Goal: Transaction & Acquisition: Purchase product/service

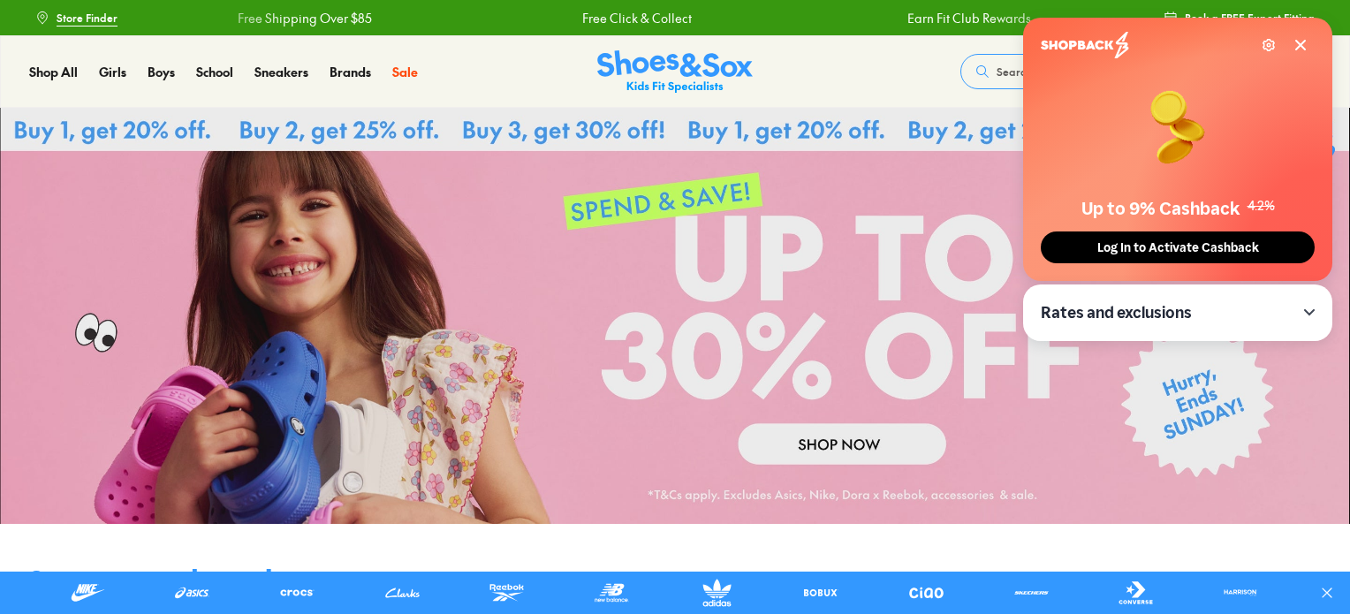
click at [1306, 49] on icon at bounding box center [1300, 45] width 14 height 14
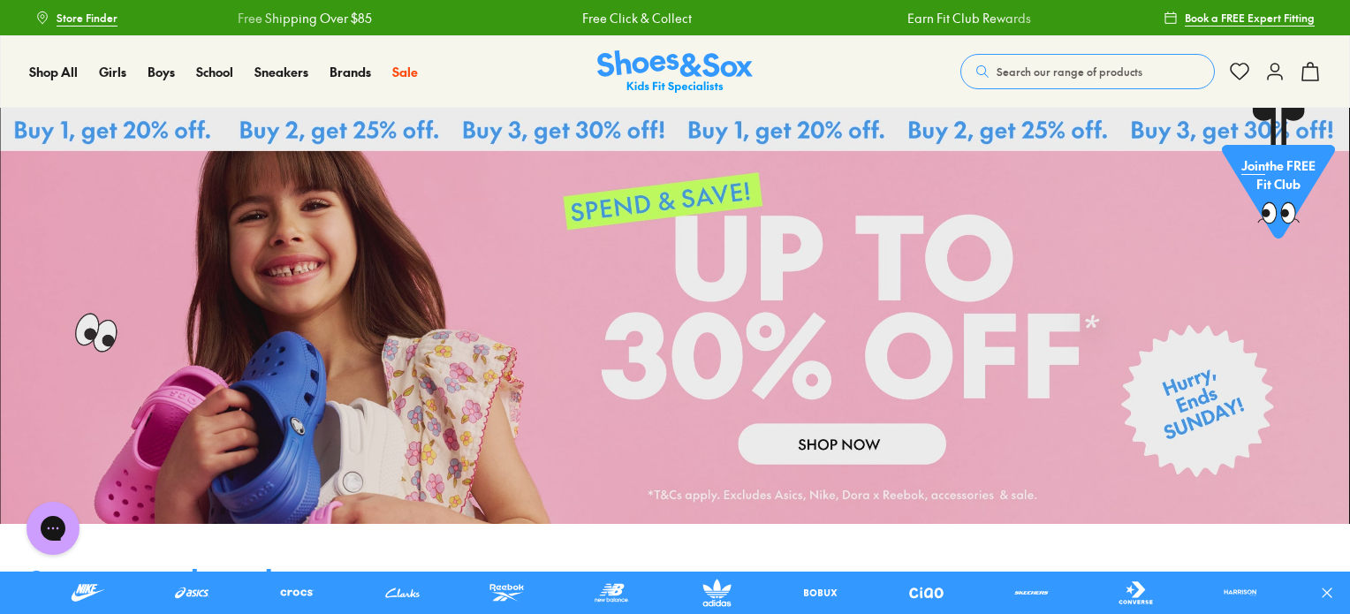
click at [497, 127] on link at bounding box center [675, 316] width 1350 height 416
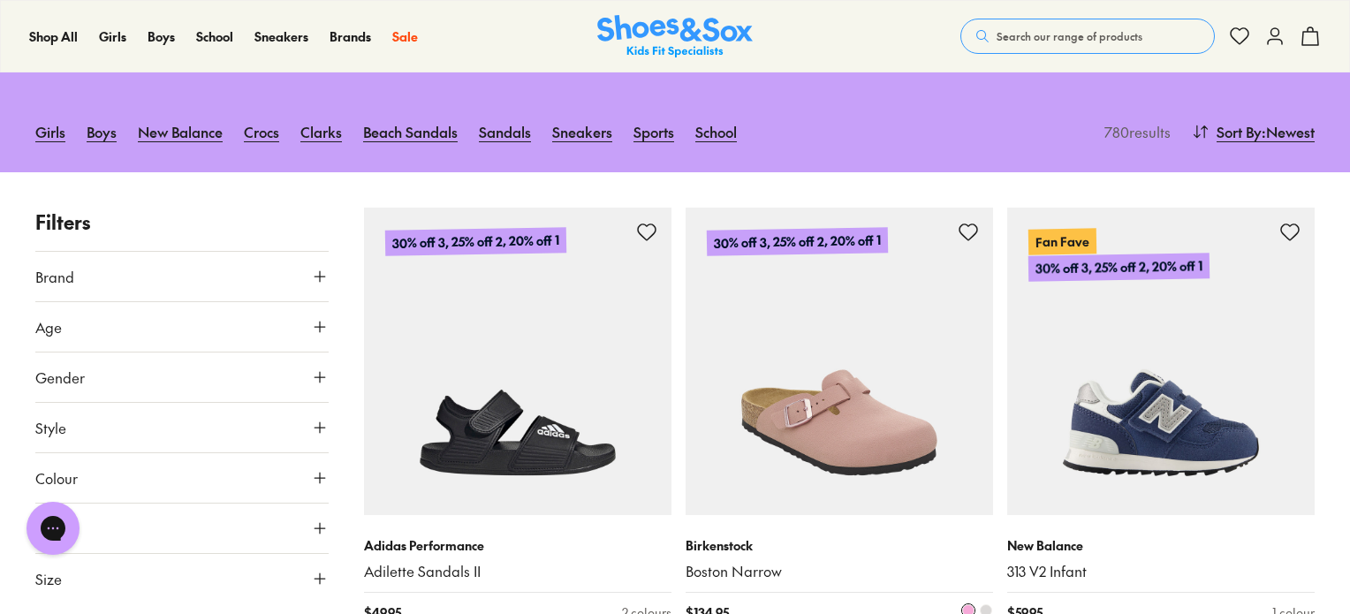
scroll to position [265, 0]
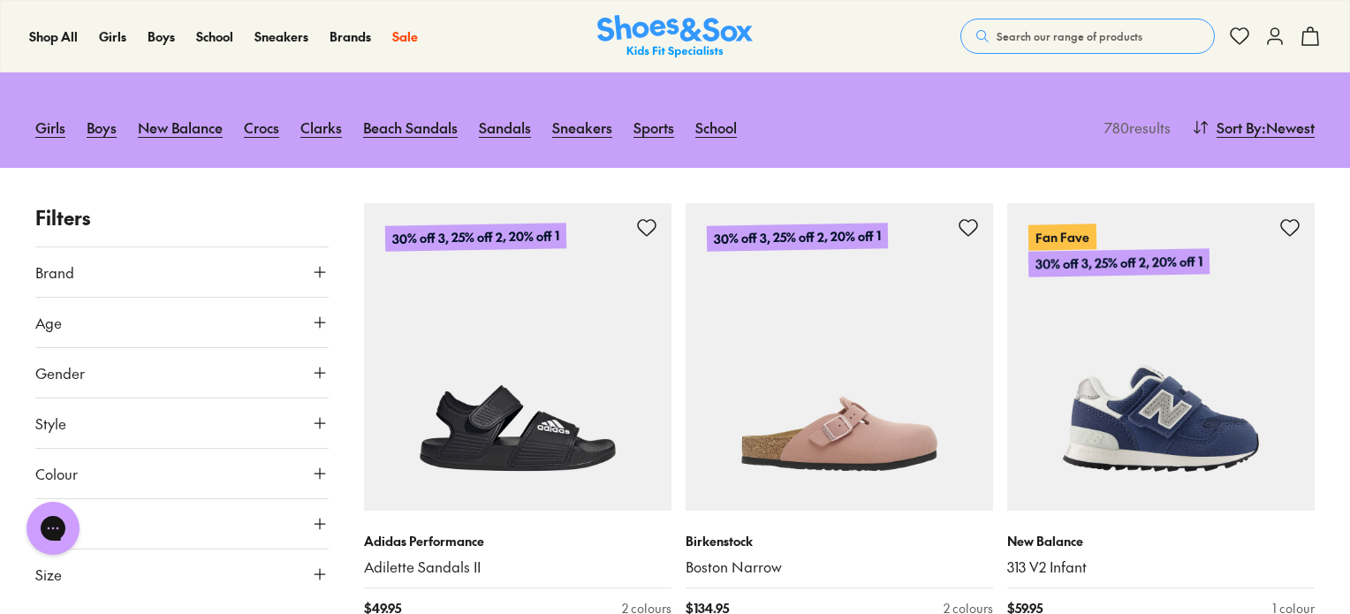
click at [316, 323] on icon at bounding box center [320, 323] width 18 height 18
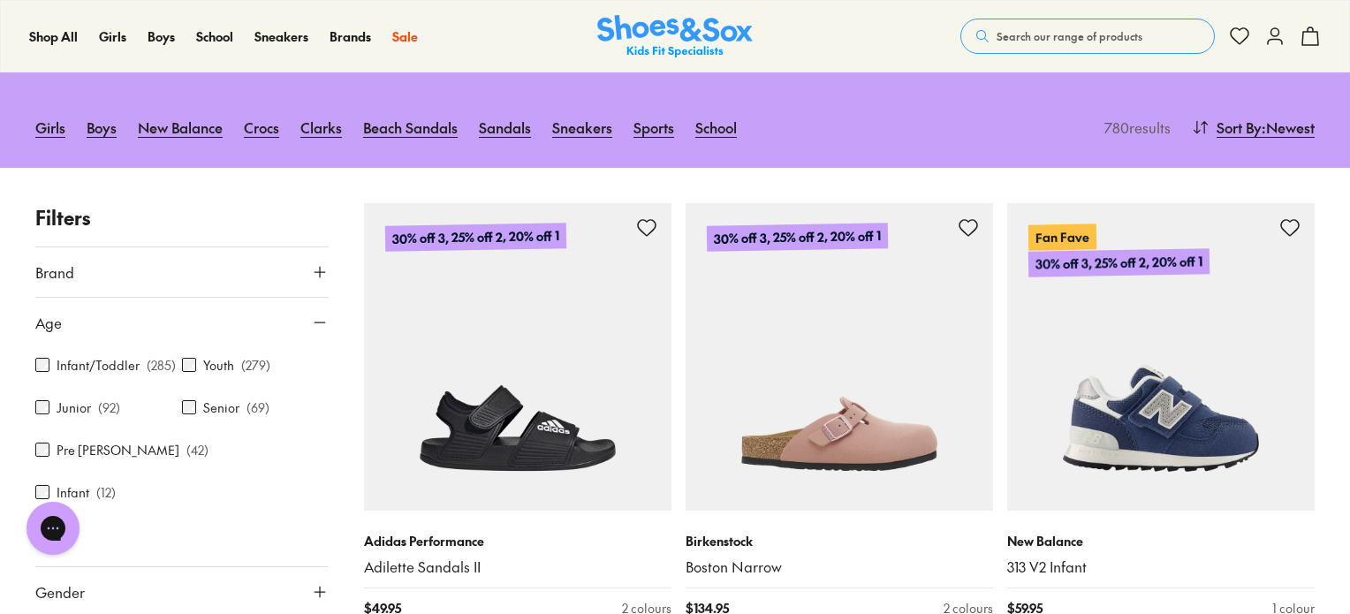
click at [90, 374] on div "Infant/Toddler ( 285 )" at bounding box center [108, 364] width 147 height 21
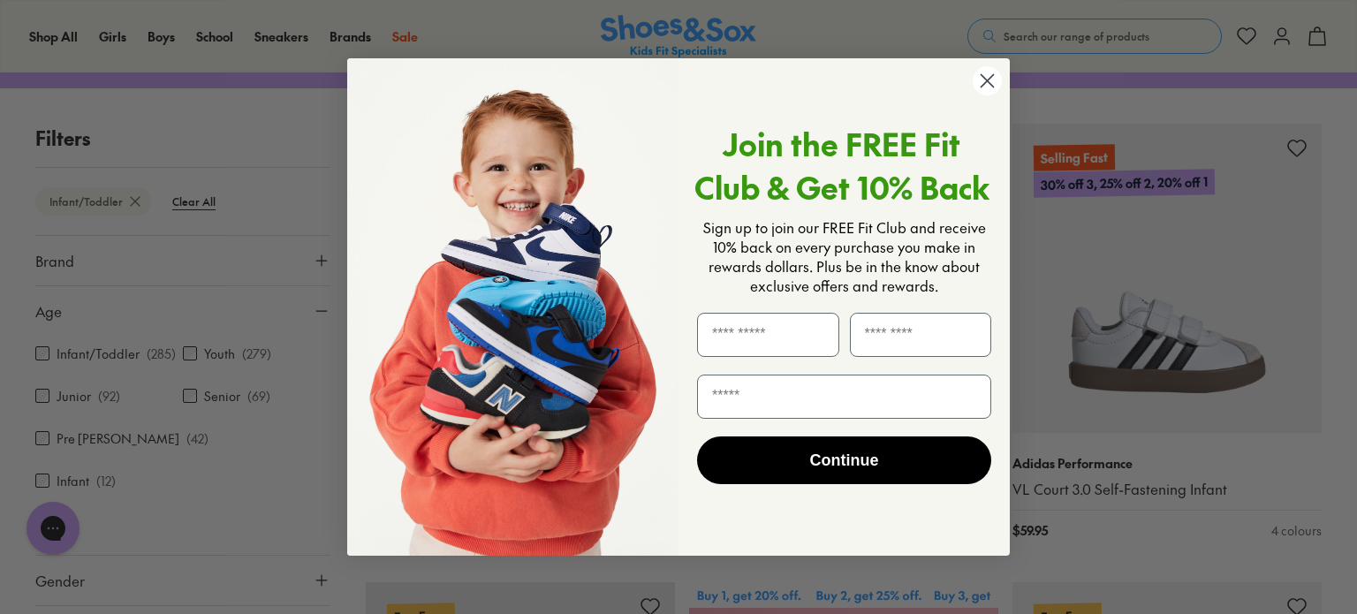
click at [986, 86] on circle "Close dialog" at bounding box center [987, 80] width 29 height 29
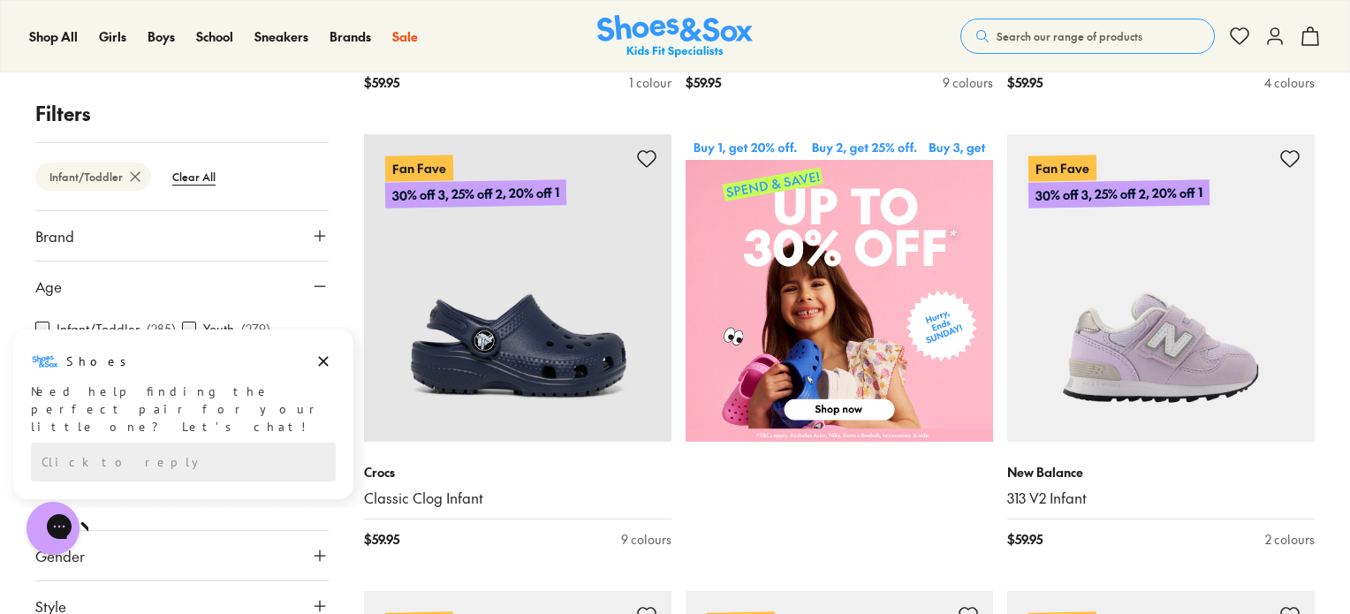
scroll to position [795, 0]
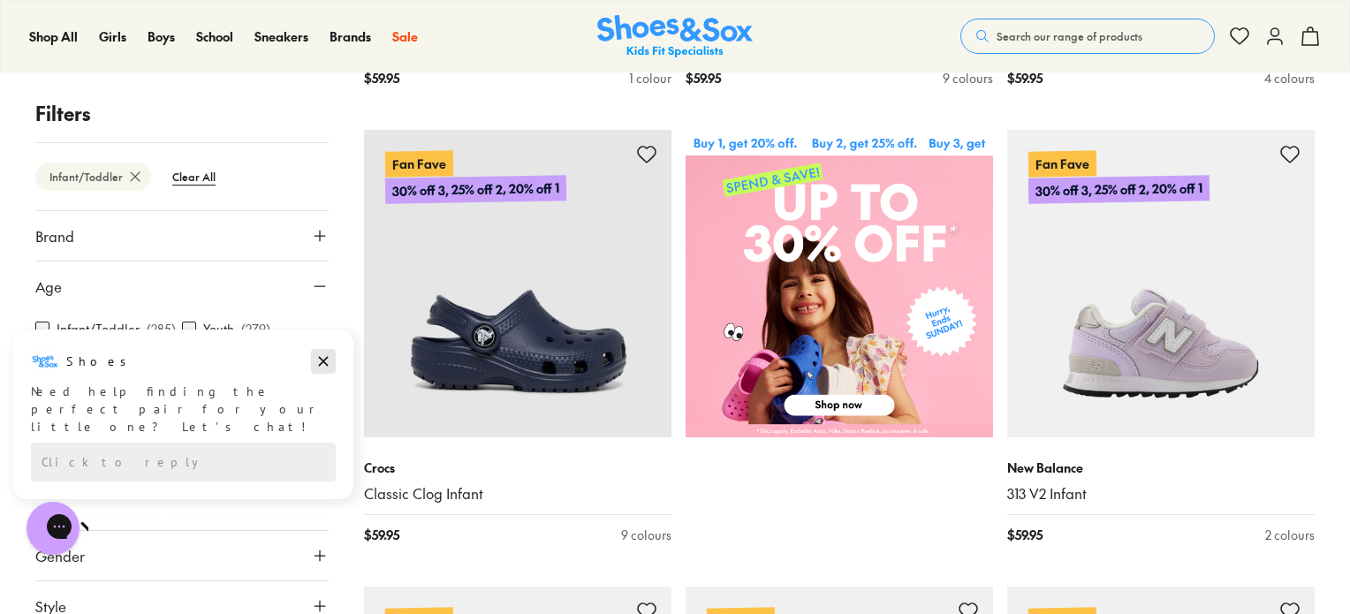
click at [325, 359] on icon "Dismiss campaign" at bounding box center [323, 361] width 18 height 21
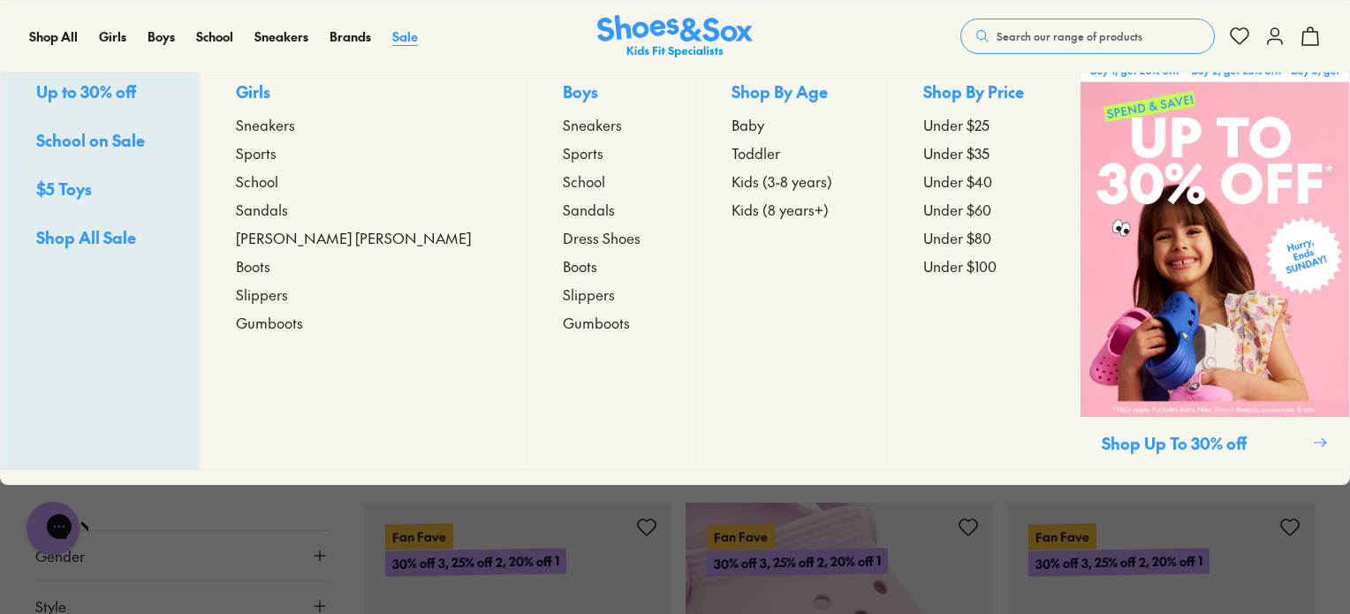
scroll to position [883, 0]
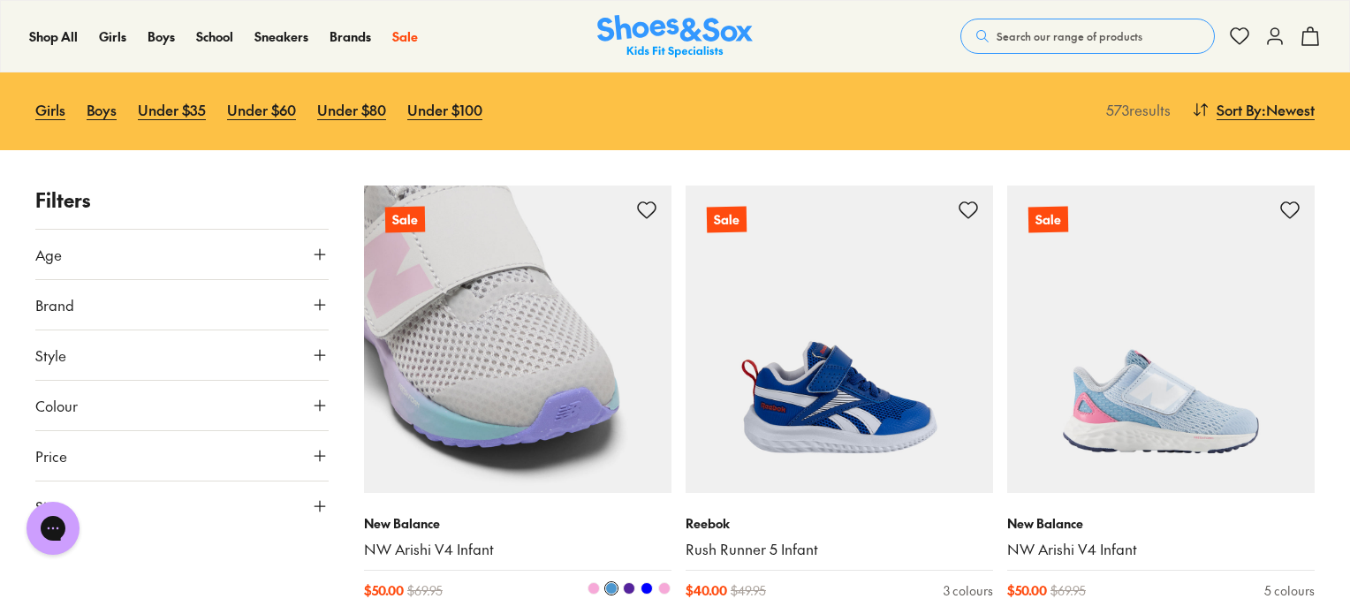
scroll to position [177, 0]
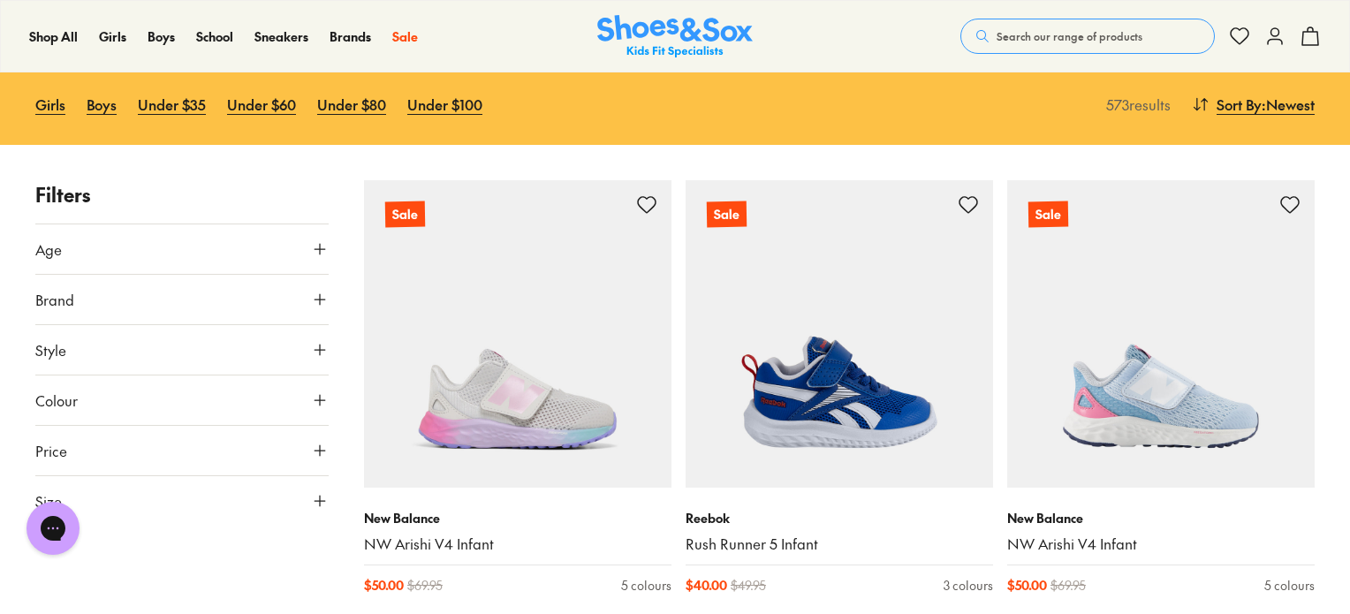
click at [327, 253] on icon at bounding box center [320, 249] width 18 height 18
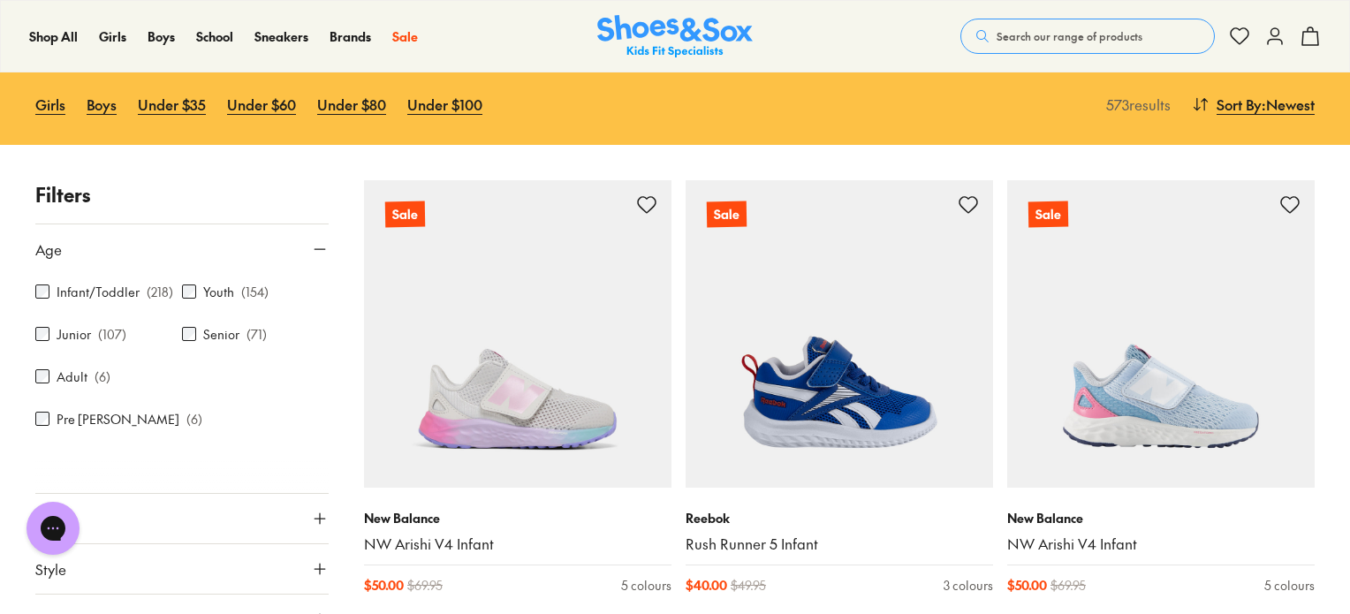
click at [95, 292] on label "Infant/Toddler" at bounding box center [98, 292] width 83 height 19
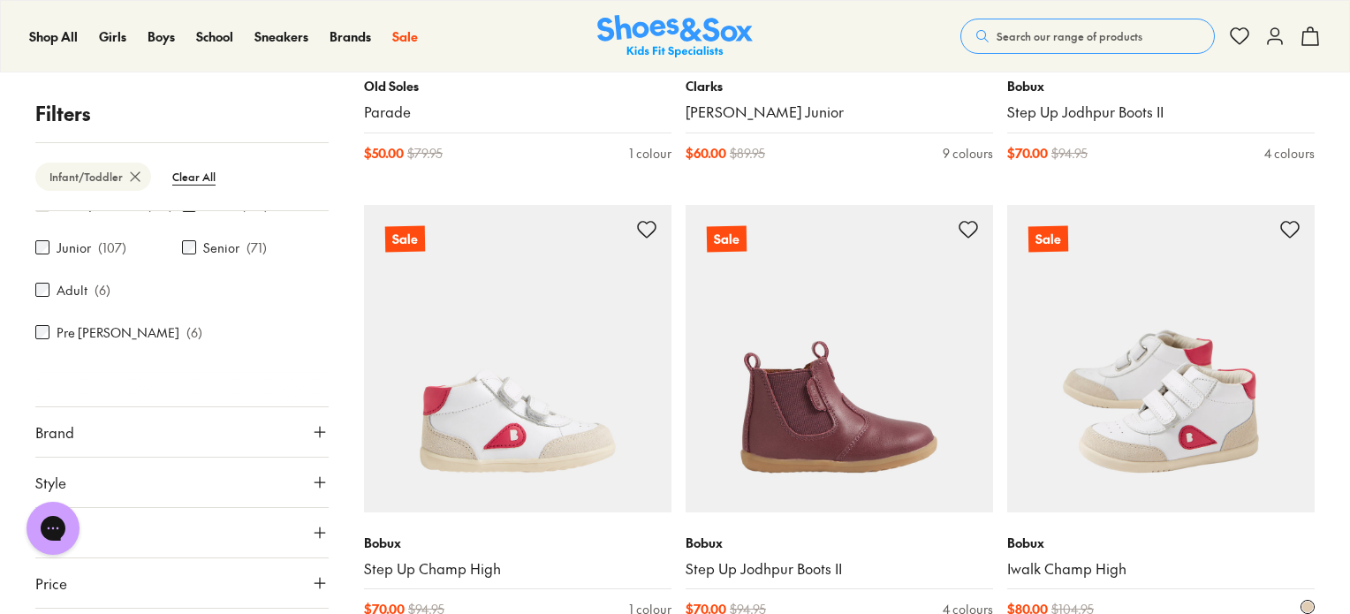
scroll to position [2971, 0]
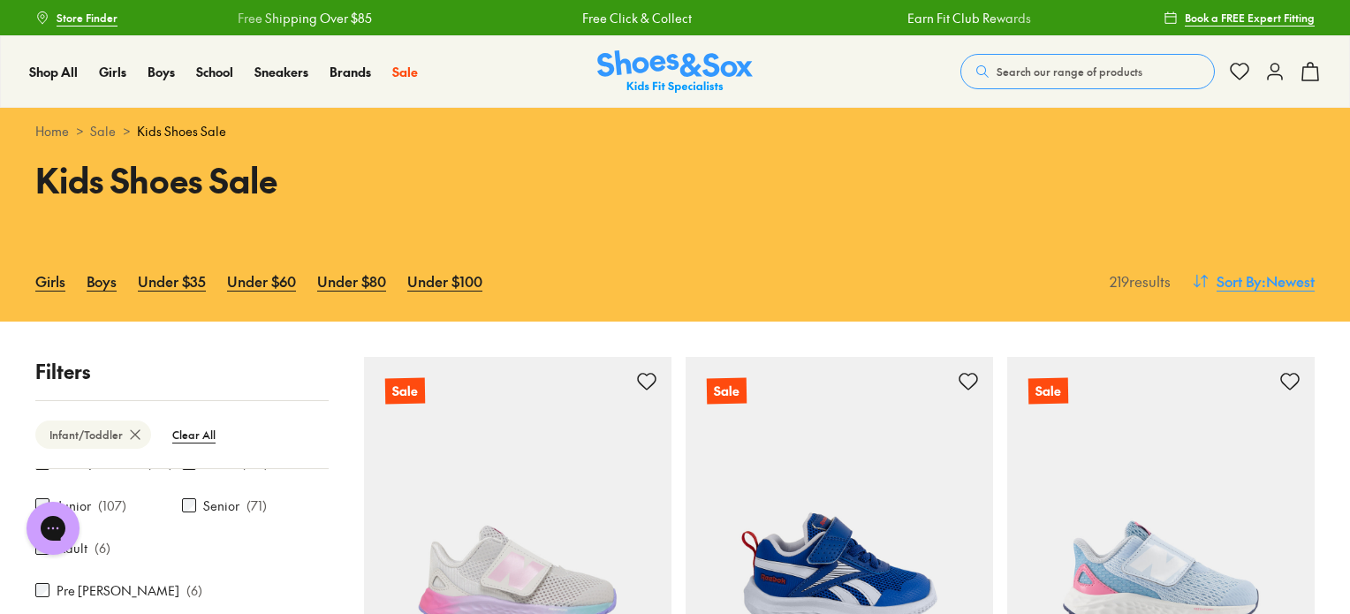
click at [1231, 278] on span "Sort By" at bounding box center [1238, 280] width 45 height 21
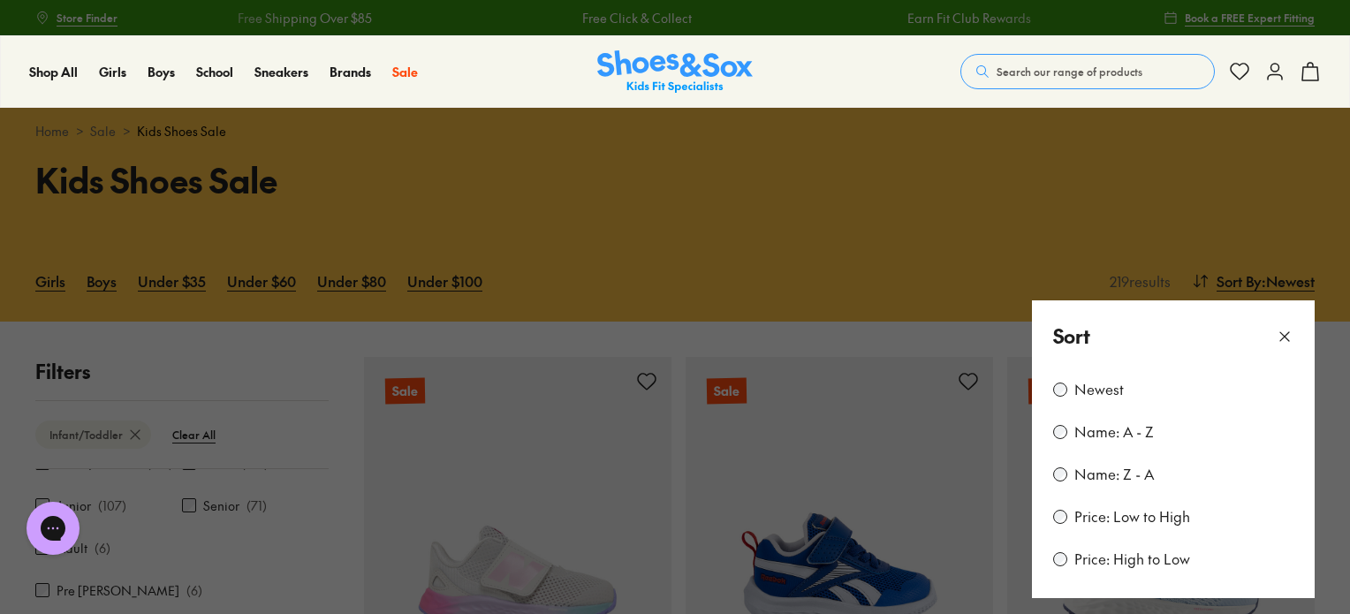
click at [1121, 518] on label "Price: Low to High" at bounding box center [1132, 516] width 116 height 19
click at [1284, 338] on icon at bounding box center [1284, 337] width 18 height 18
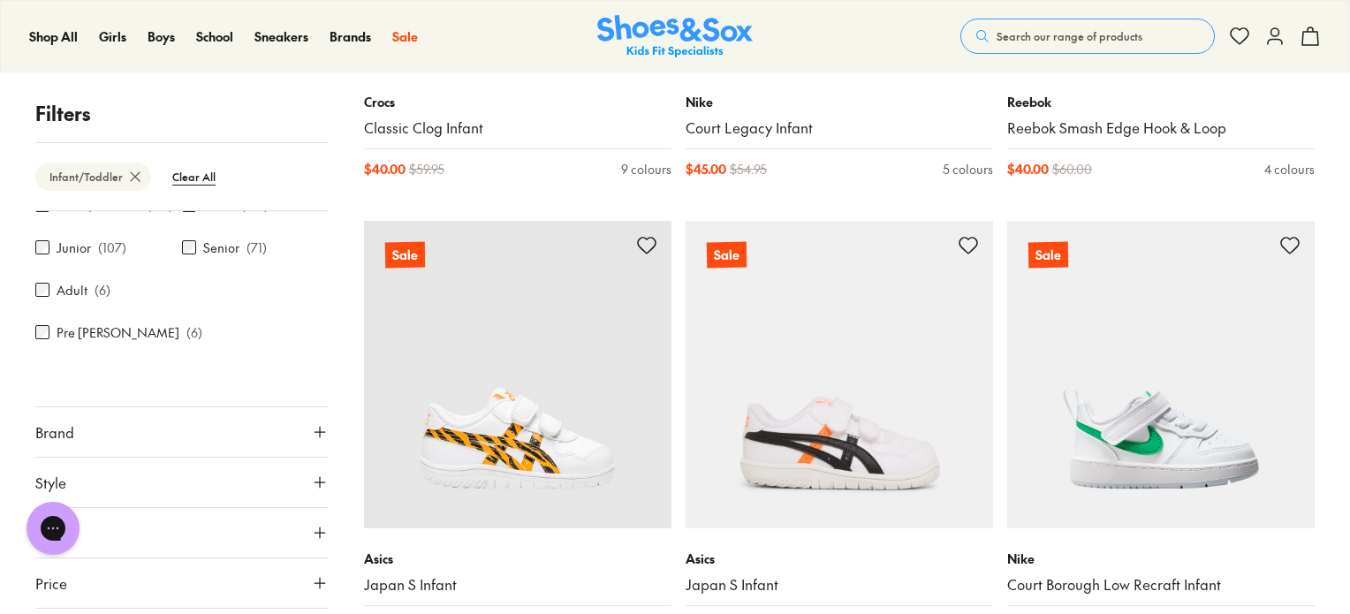
scroll to position [9540, 0]
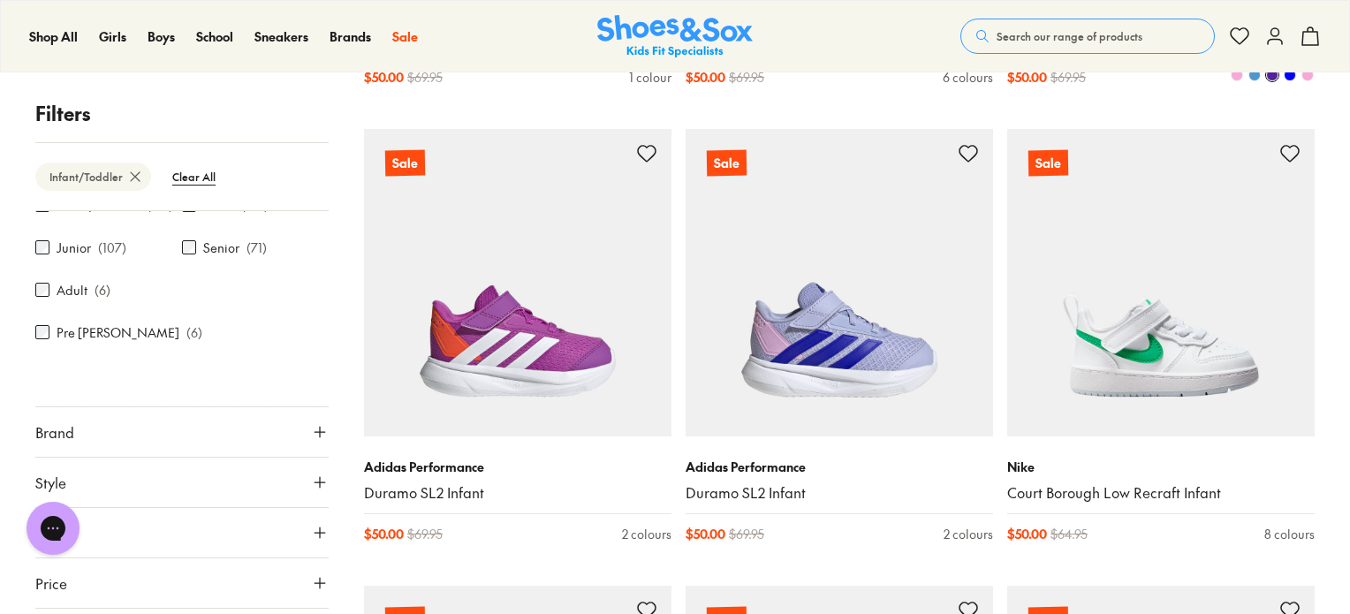
scroll to position [13603, 0]
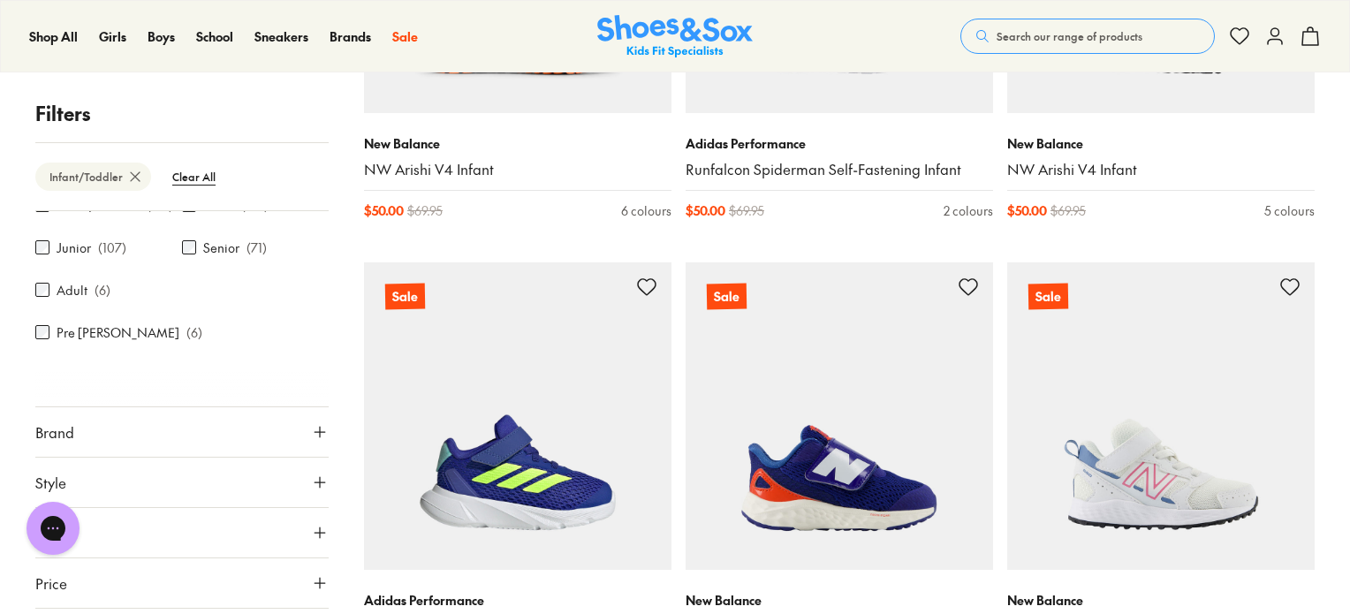
scroll to position [14309, 0]
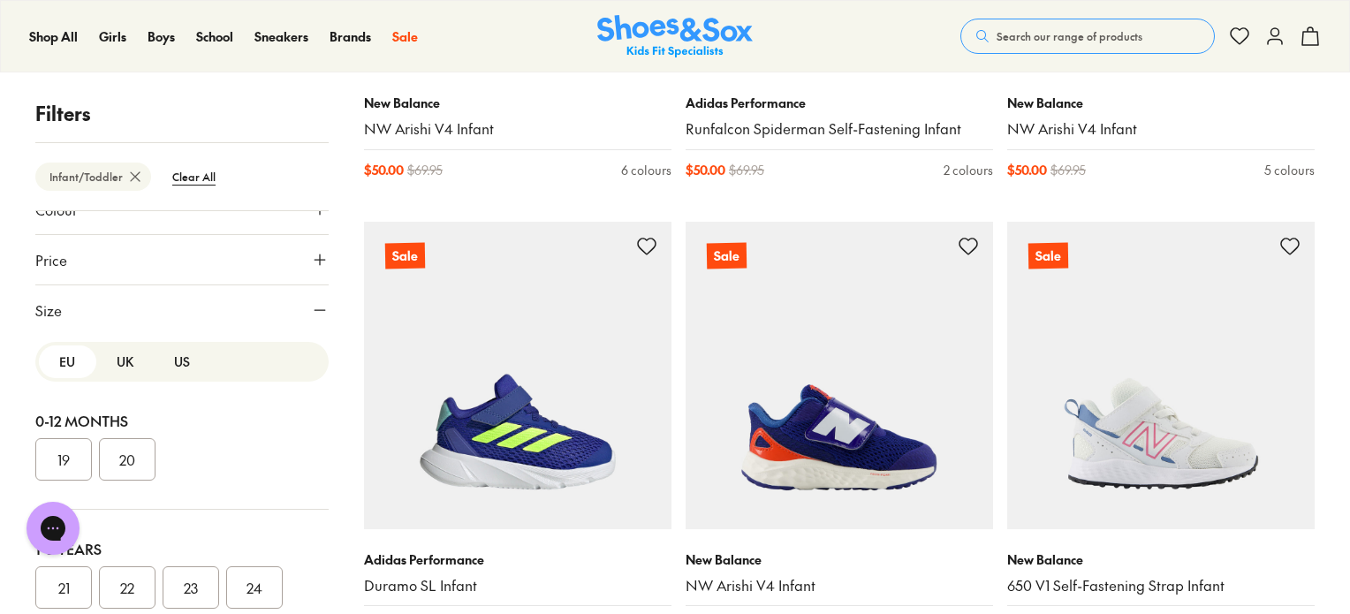
scroll to position [412, 0]
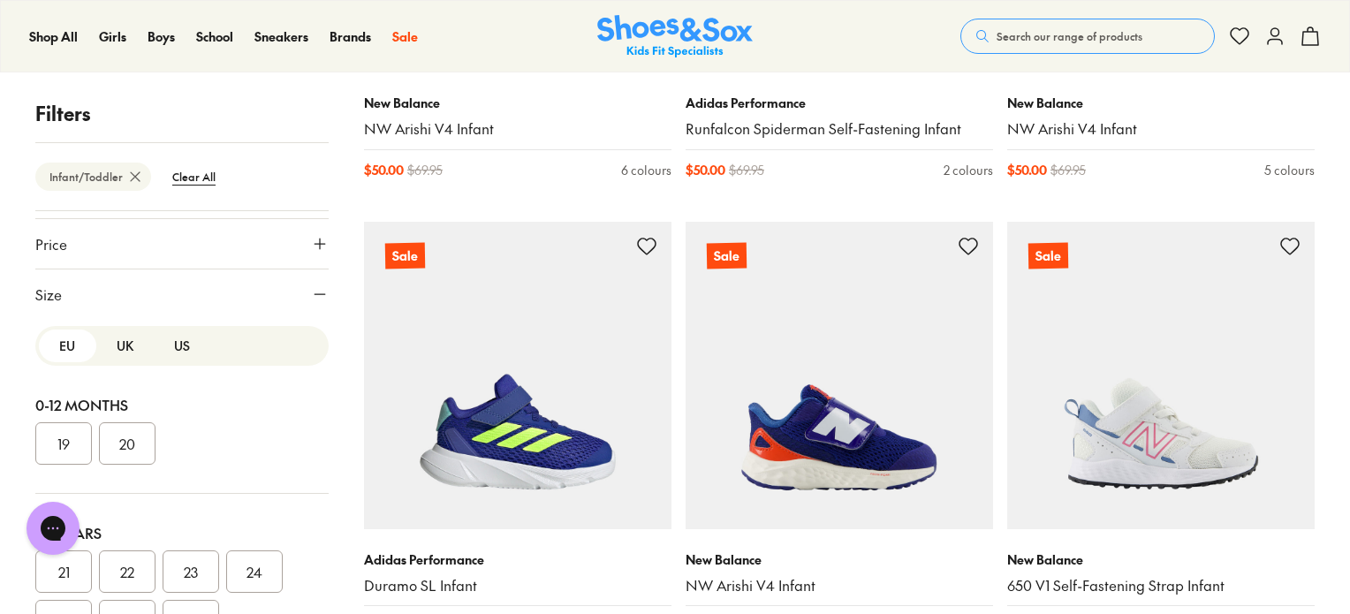
click at [66, 422] on button "19" at bounding box center [63, 443] width 57 height 42
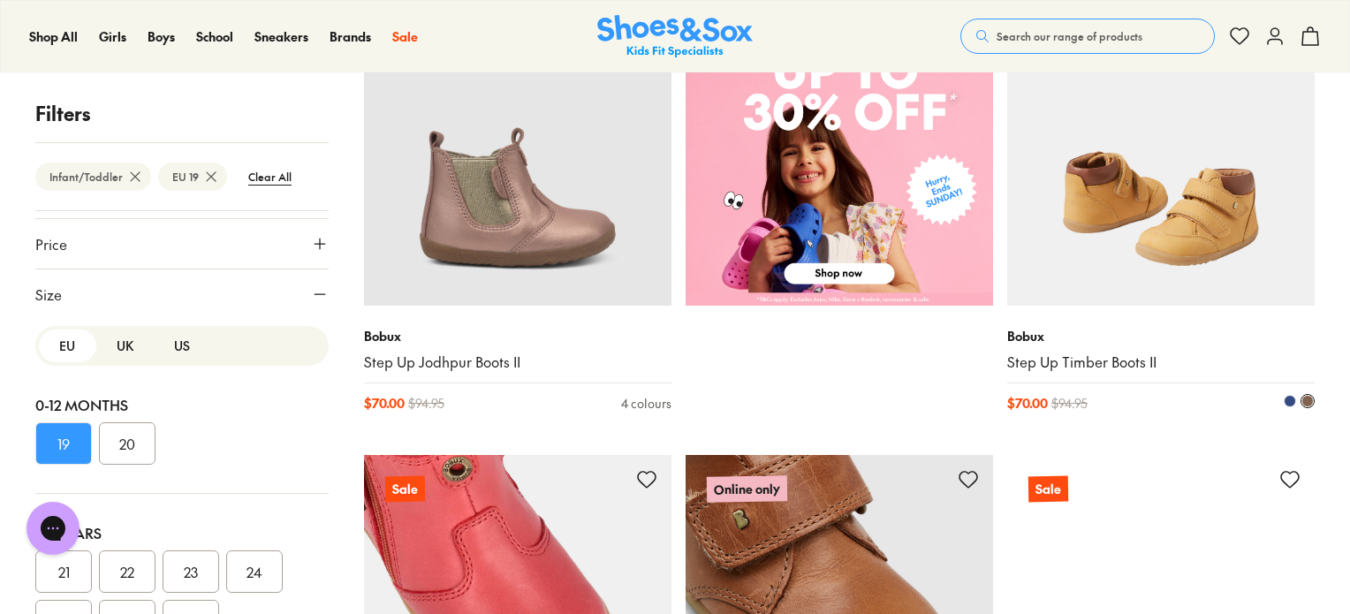
scroll to position [772, 0]
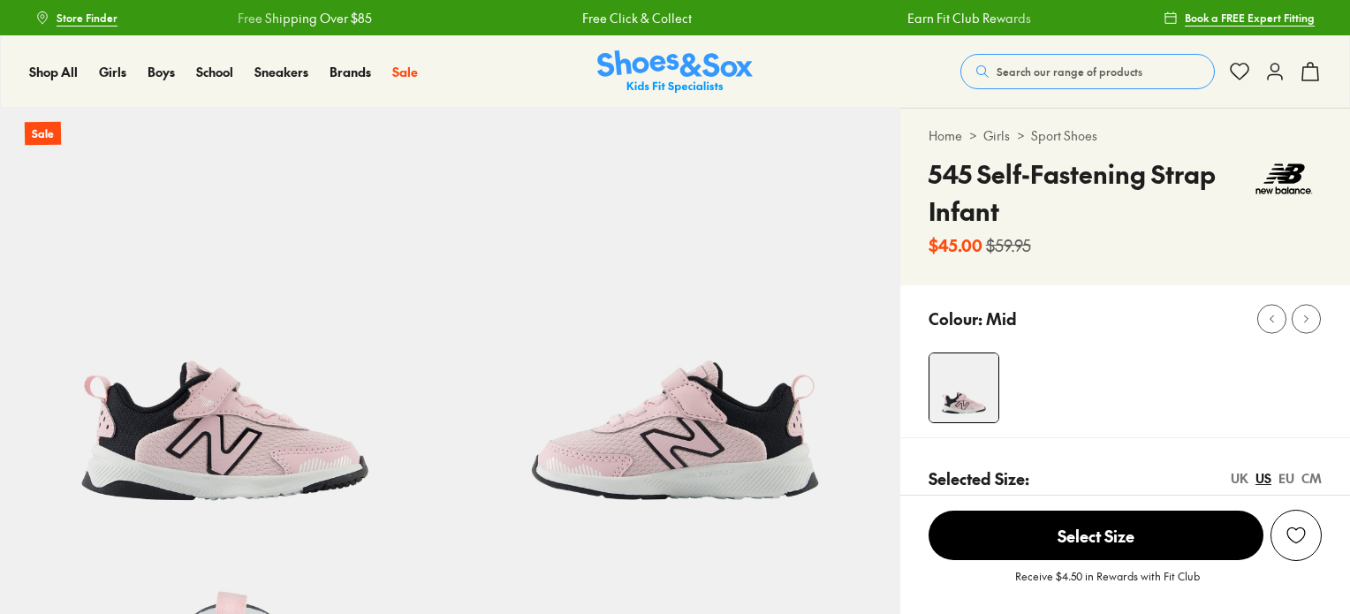
select select "*"
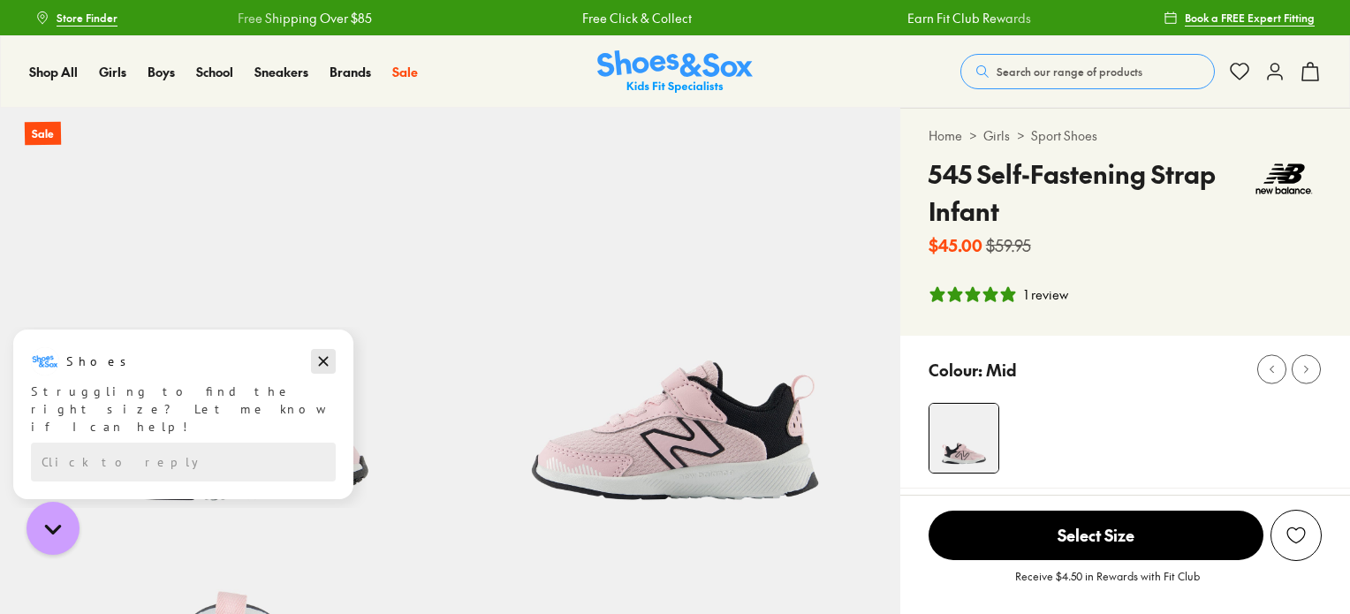
click at [322, 359] on icon "Dismiss campaign" at bounding box center [324, 362] width 10 height 10
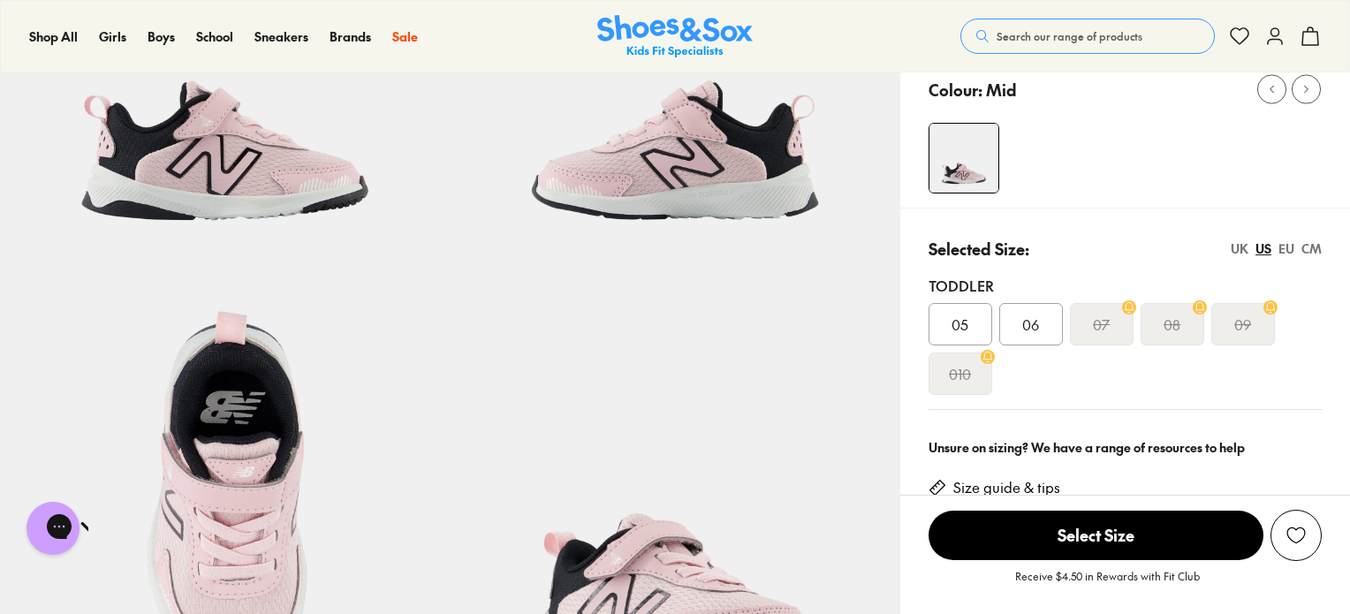
scroll to position [265, 0]
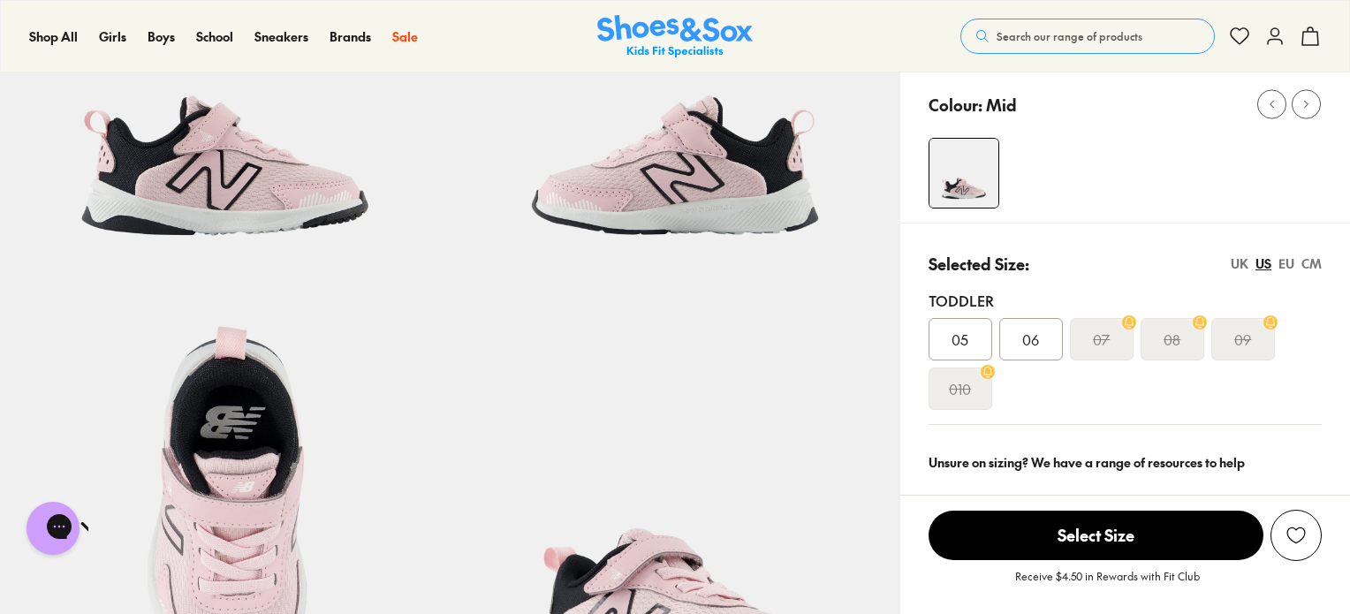
click at [1283, 264] on div "EU" at bounding box center [1286, 263] width 16 height 19
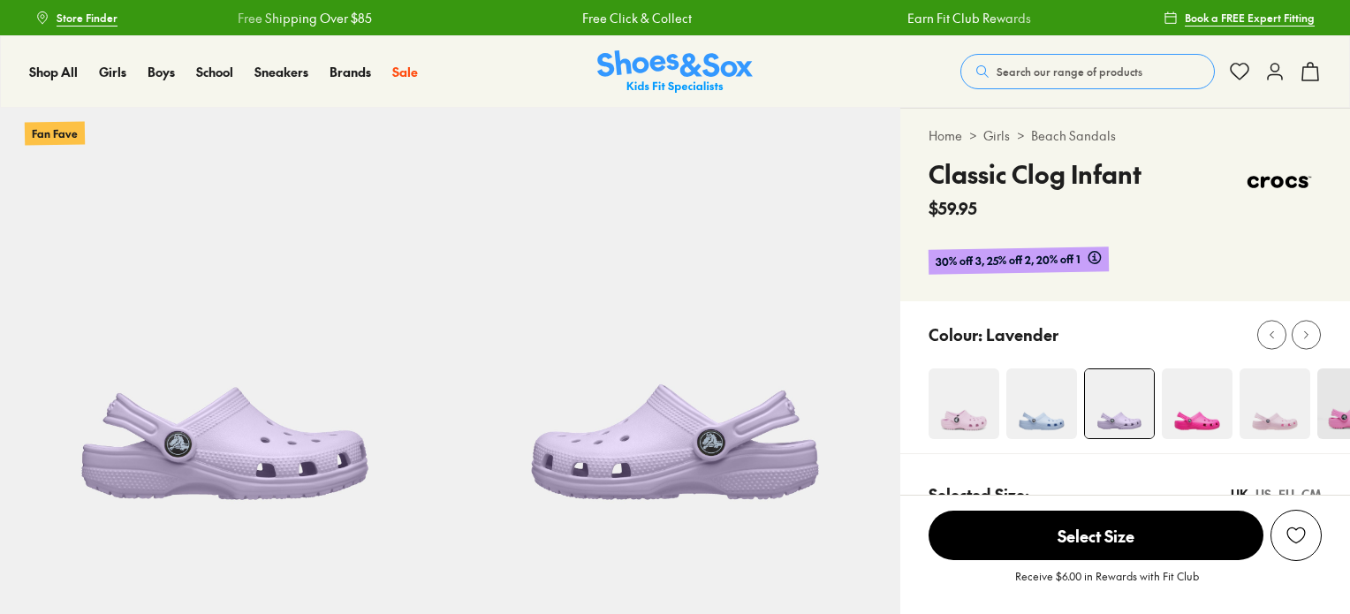
drag, startPoint x: 750, startPoint y: 376, endPoint x: 738, endPoint y: 374, distance: 11.8
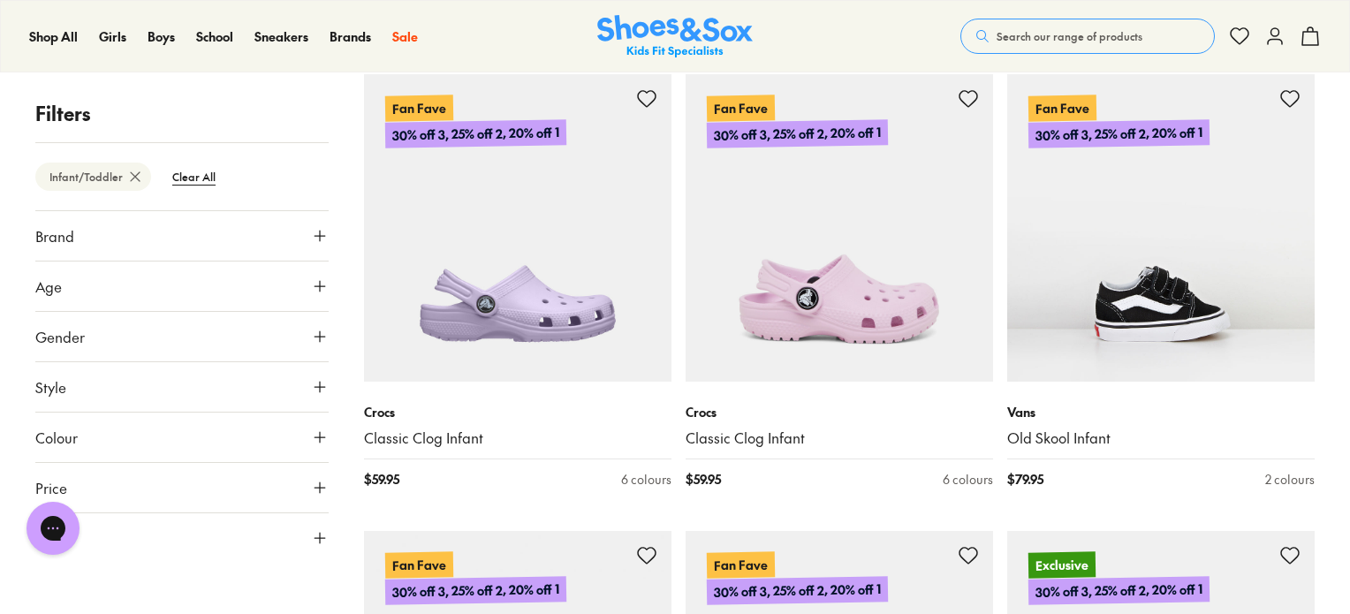
scroll to position [1252, 0]
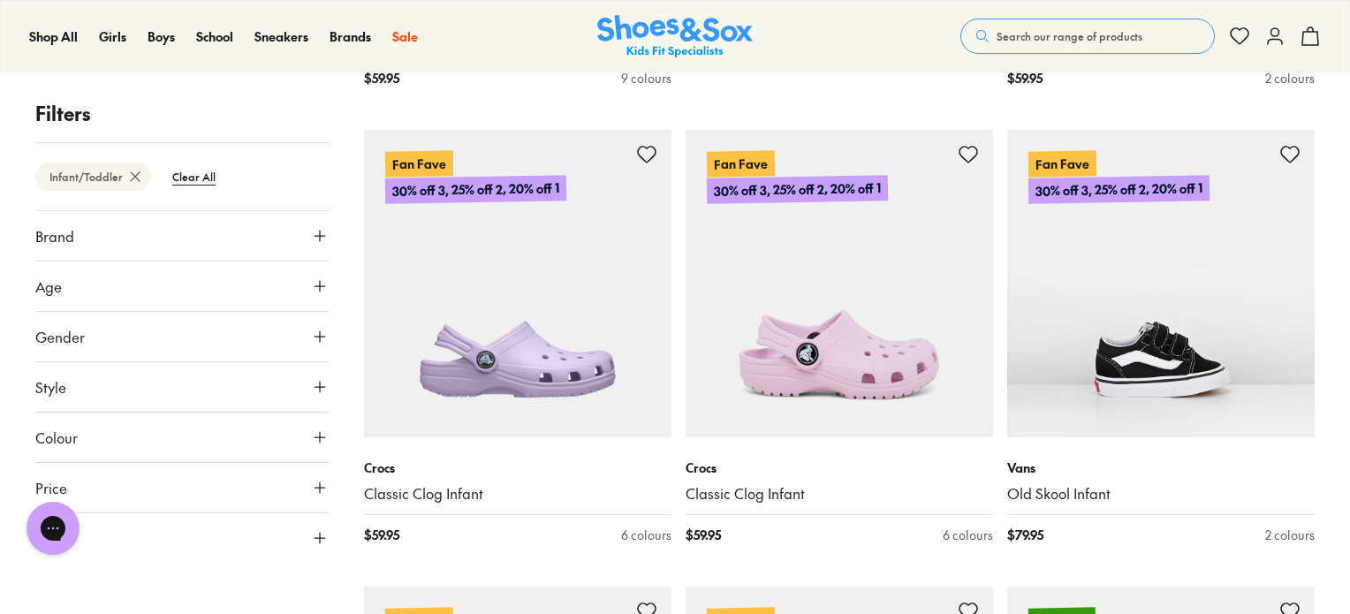
click at [318, 543] on icon at bounding box center [320, 538] width 18 height 18
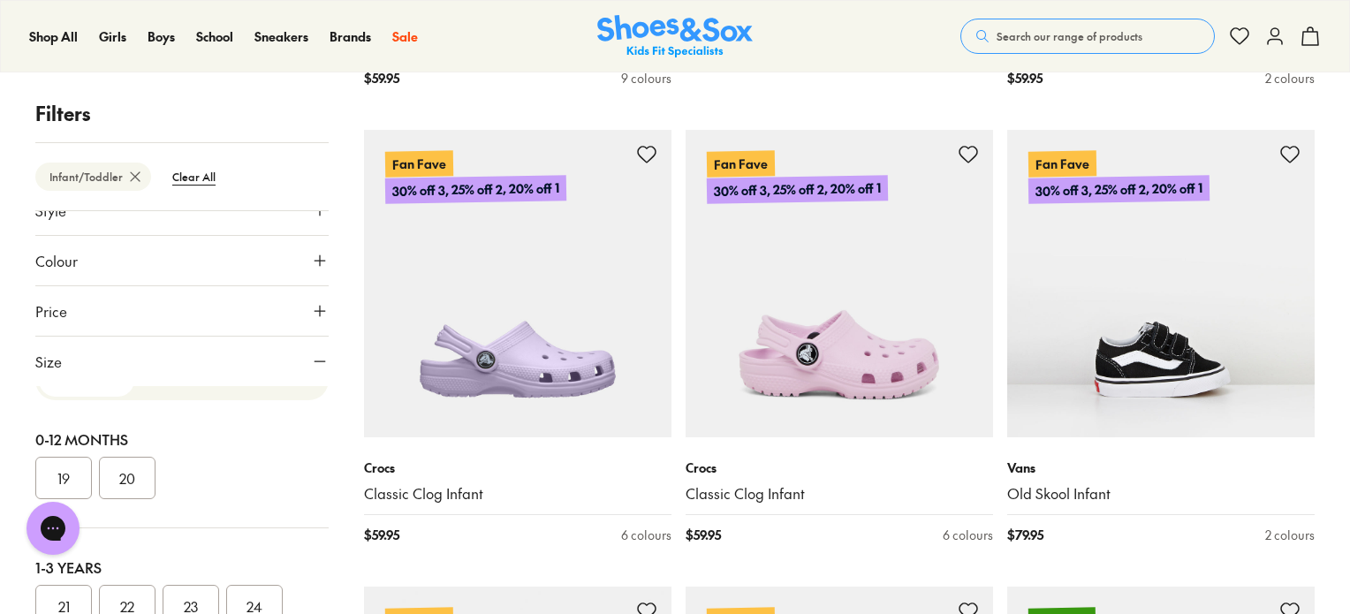
scroll to position [88, 0]
click at [67, 428] on button "19" at bounding box center [63, 422] width 57 height 42
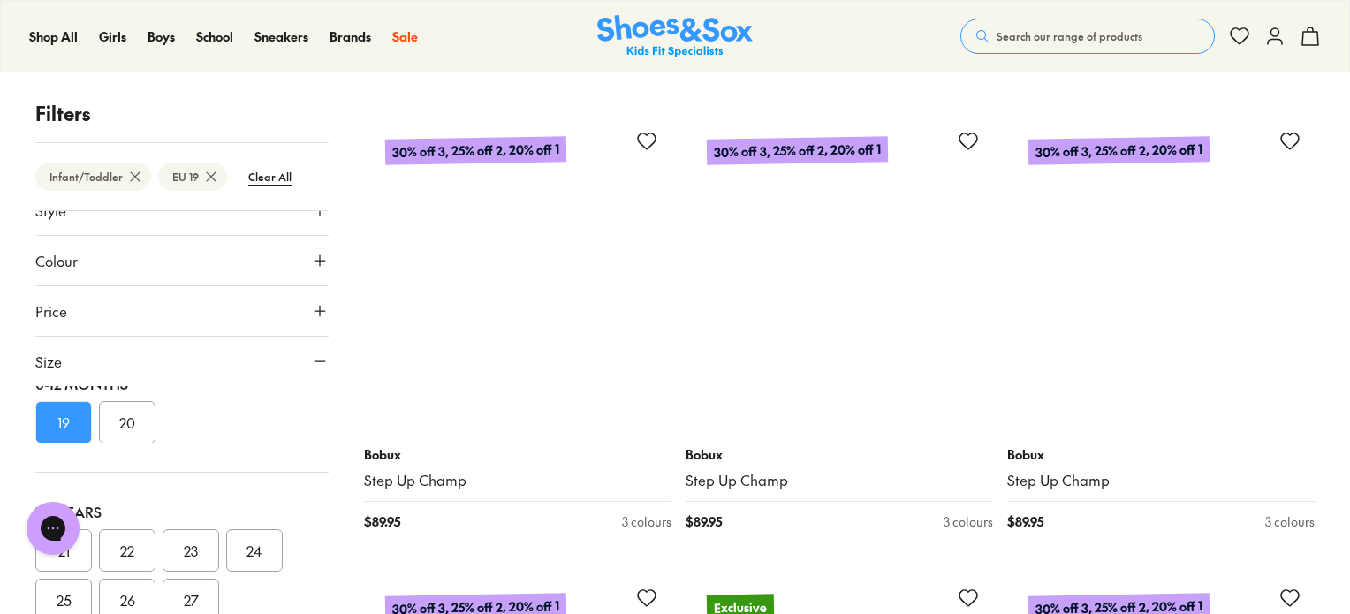
scroll to position [2650, 0]
